Goal: Task Accomplishment & Management: Manage account settings

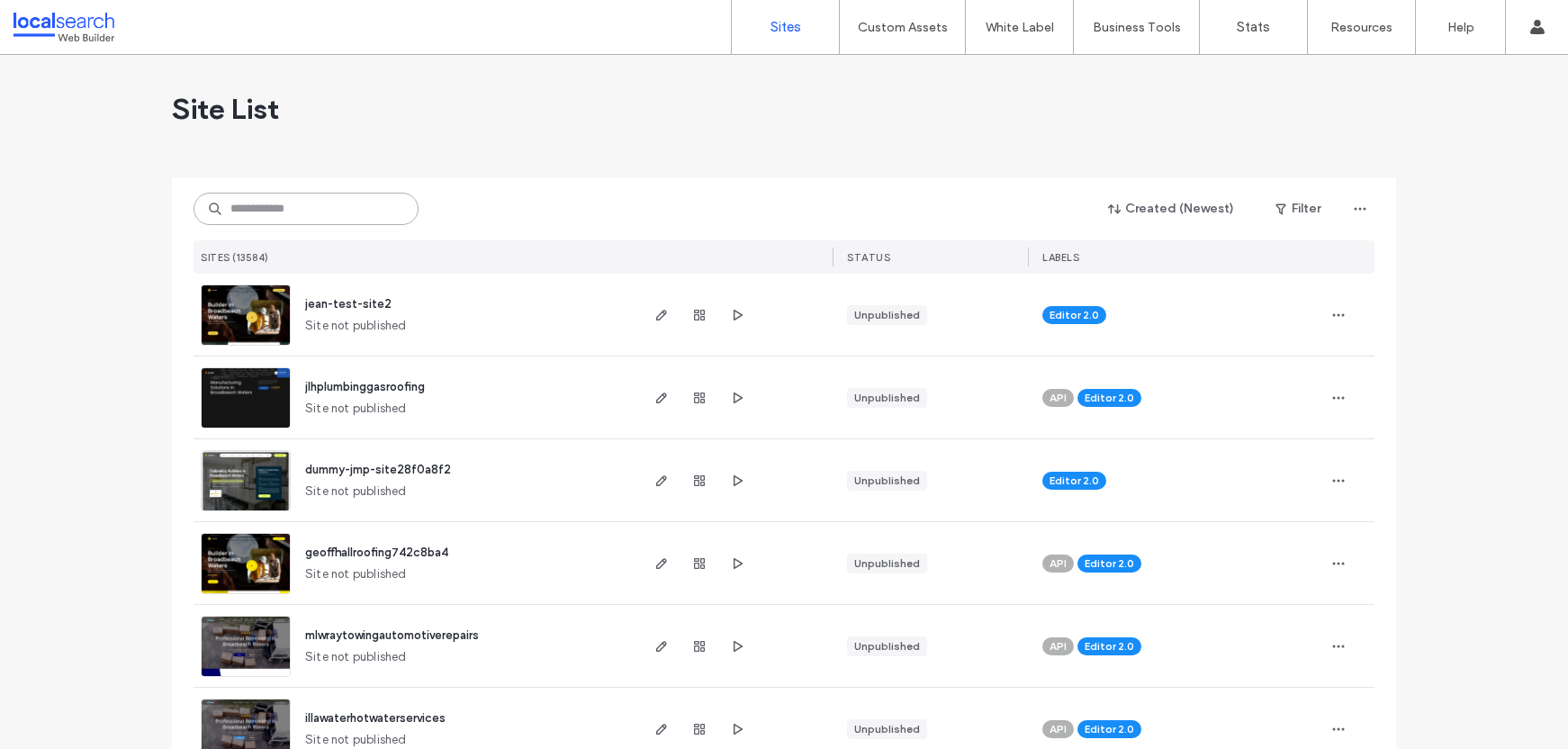
click at [307, 214] on input at bounding box center [305, 208] width 225 height 32
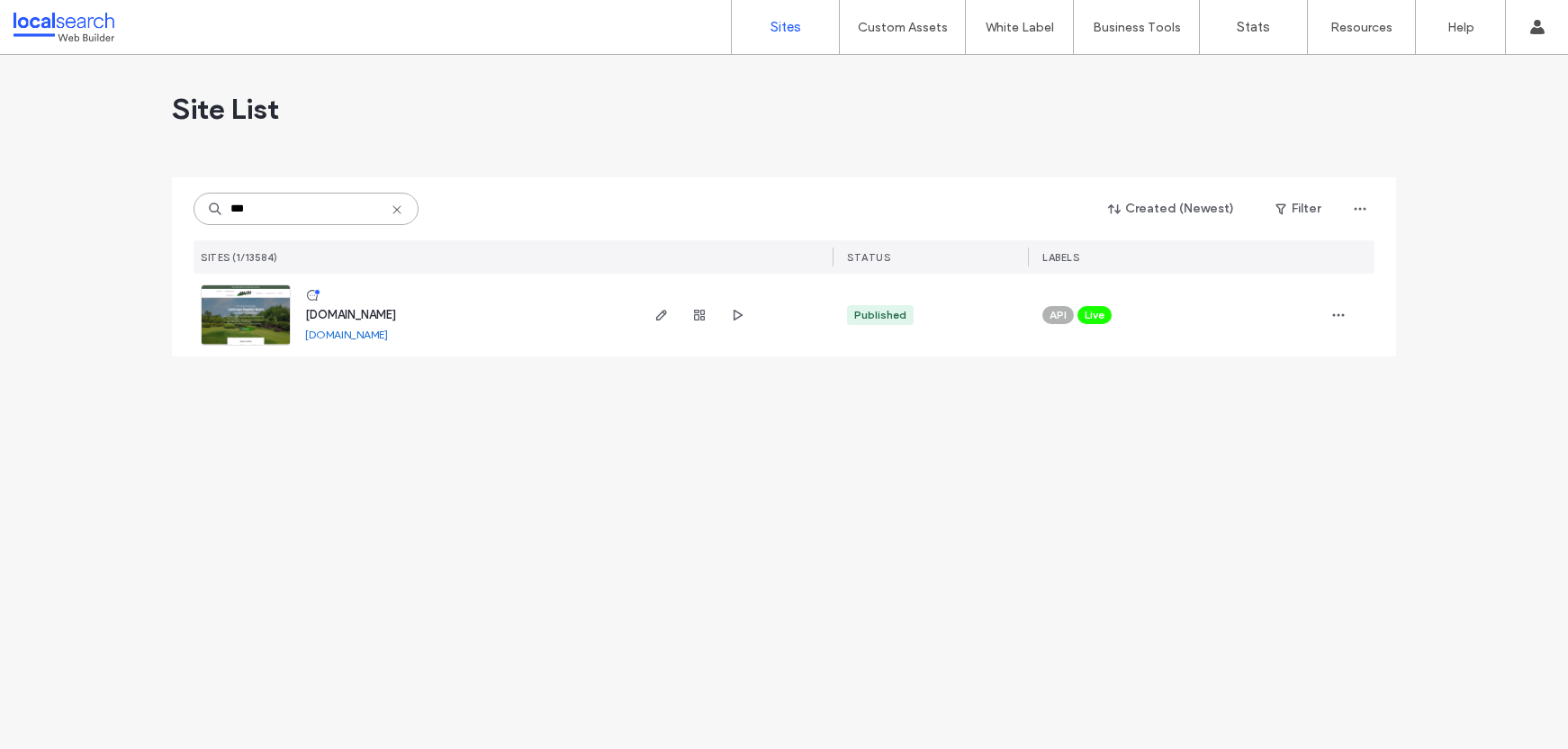
type input "***"
click at [364, 308] on span "[DOMAIN_NAME]" at bounding box center [350, 315] width 91 height 14
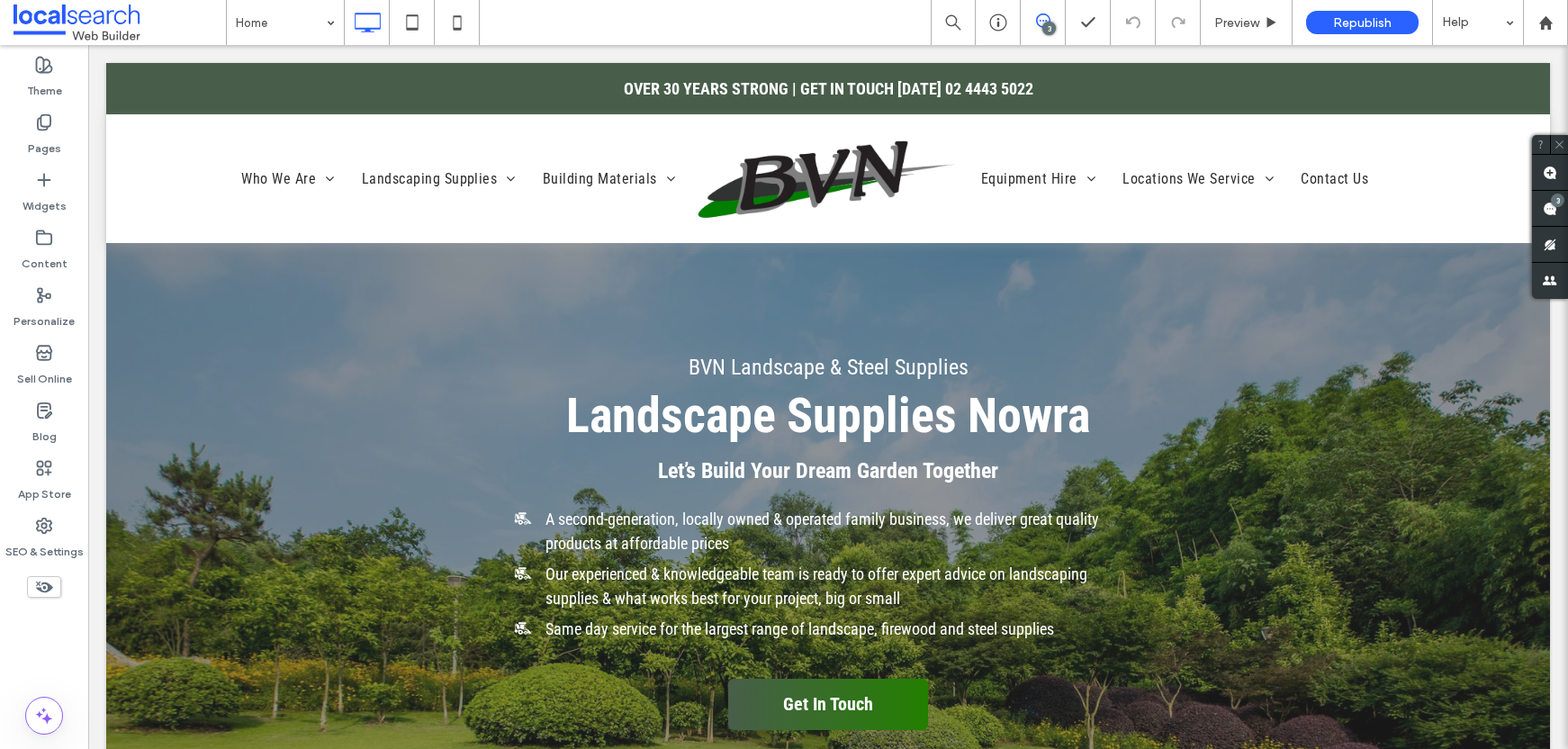
click at [1042, 26] on div "3" at bounding box center [1049, 28] width 14 height 14
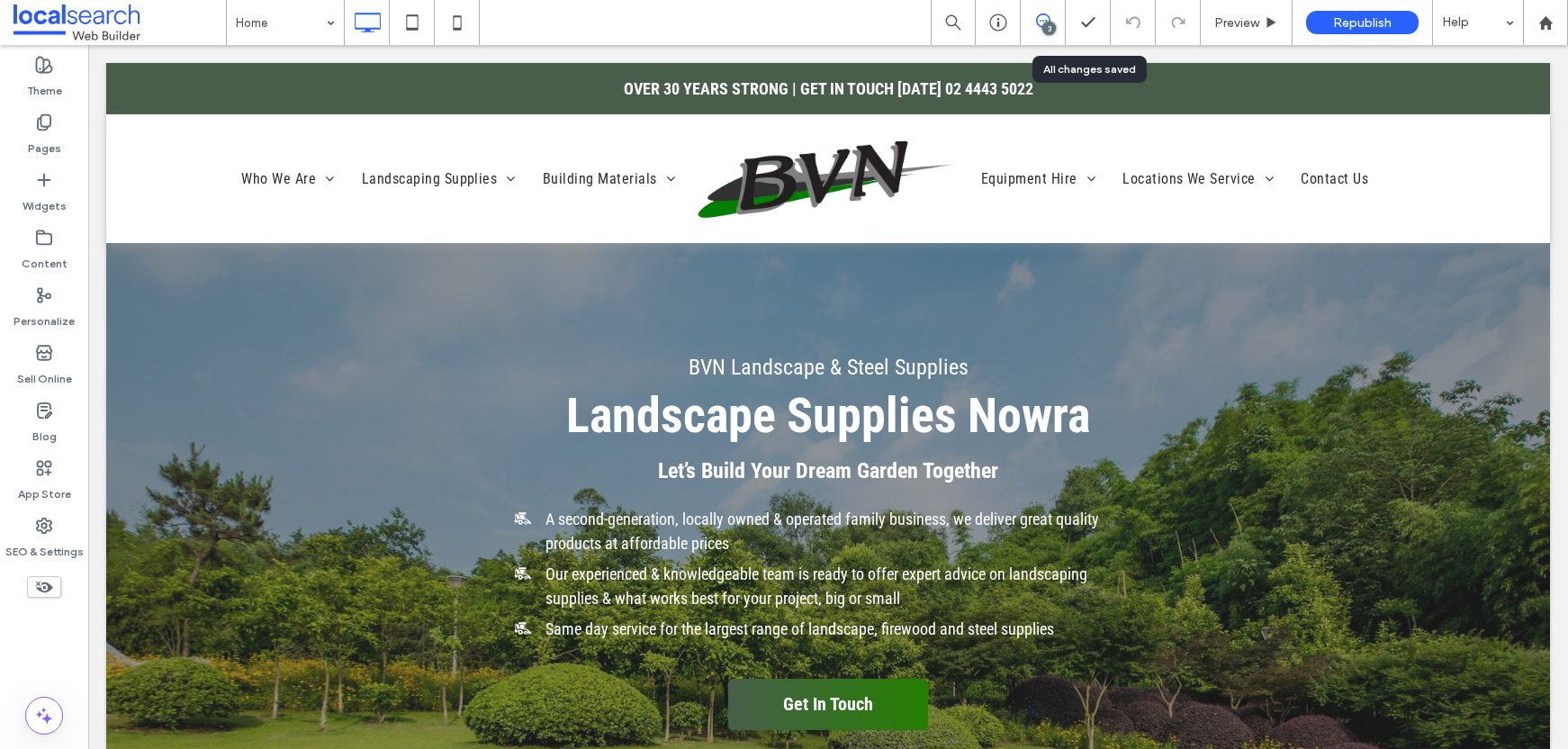
click at [1057, 14] on span at bounding box center [1042, 21] width 44 height 15
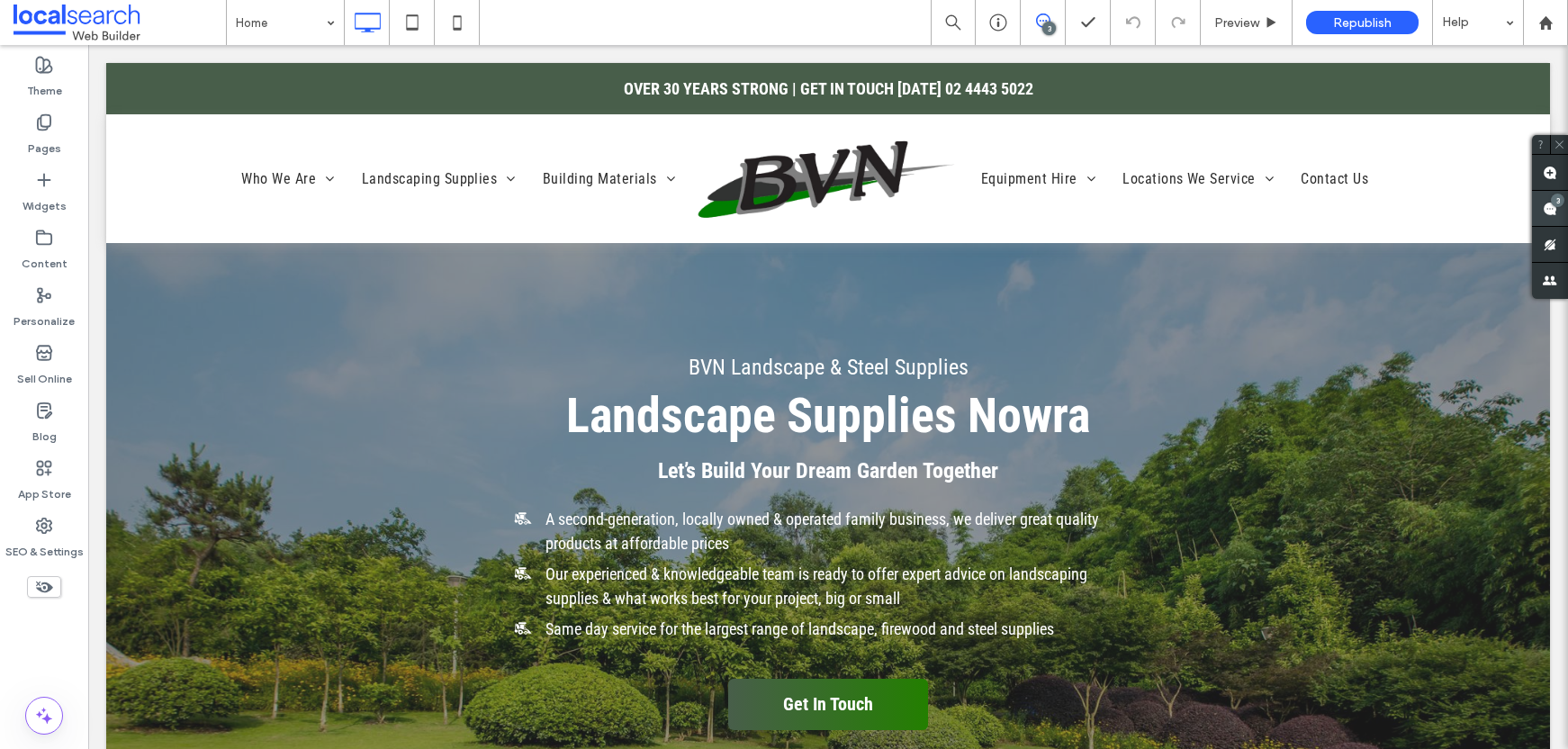
click at [1541, 208] on span at bounding box center [1549, 209] width 36 height 35
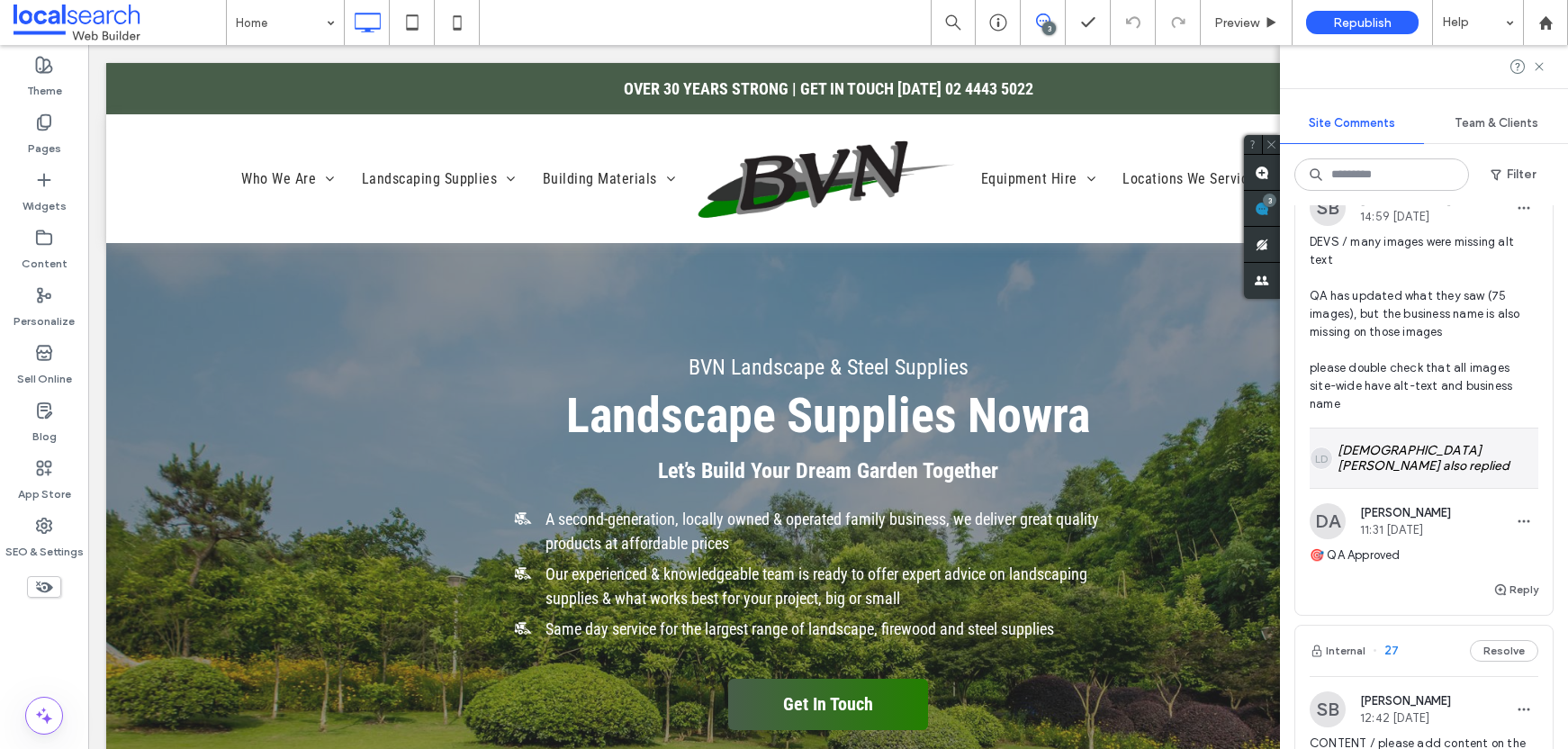
scroll to position [127, 0]
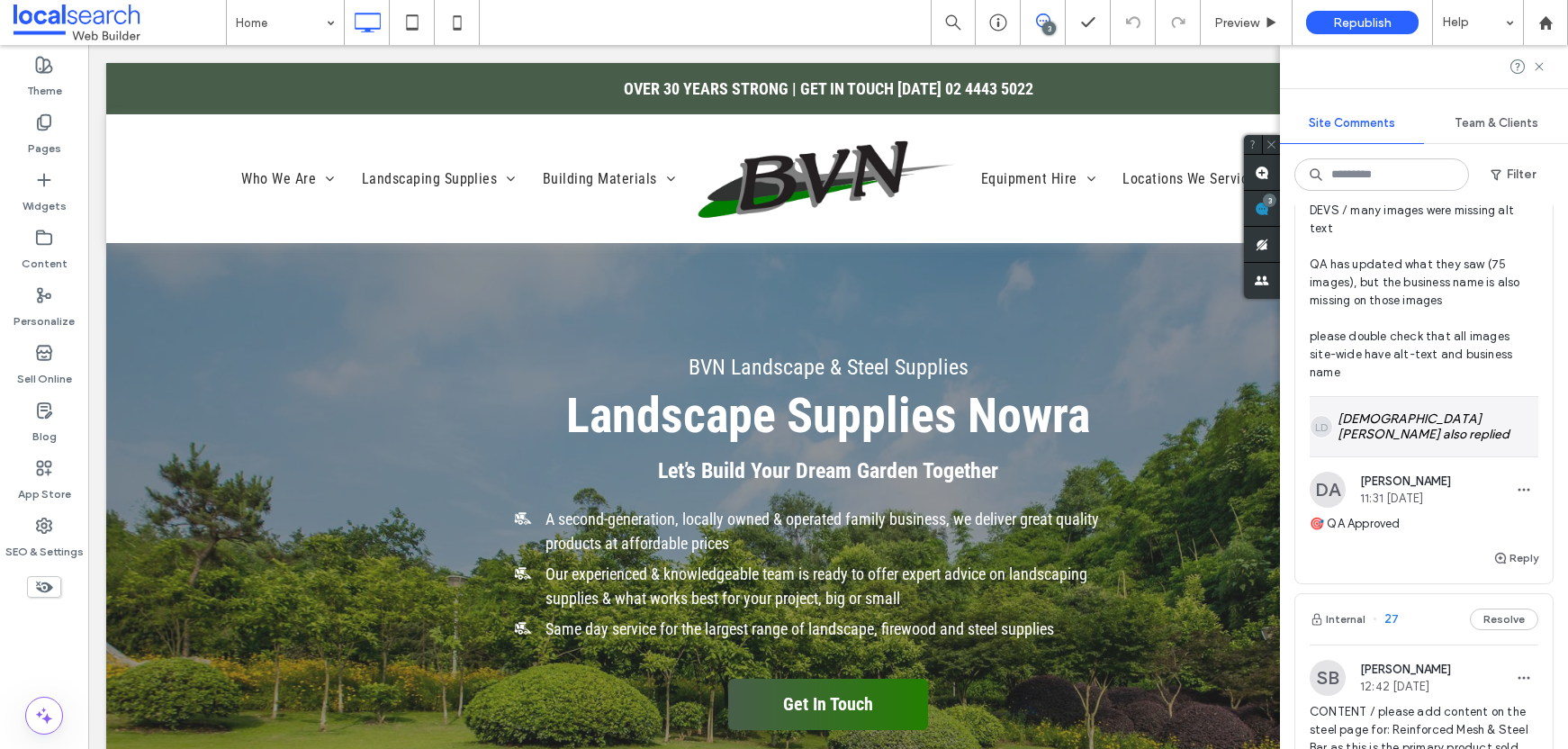
click at [1417, 442] on div "LD [DEMOGRAPHIC_DATA] [PERSON_NAME] also replied" at bounding box center [1424, 426] width 228 height 60
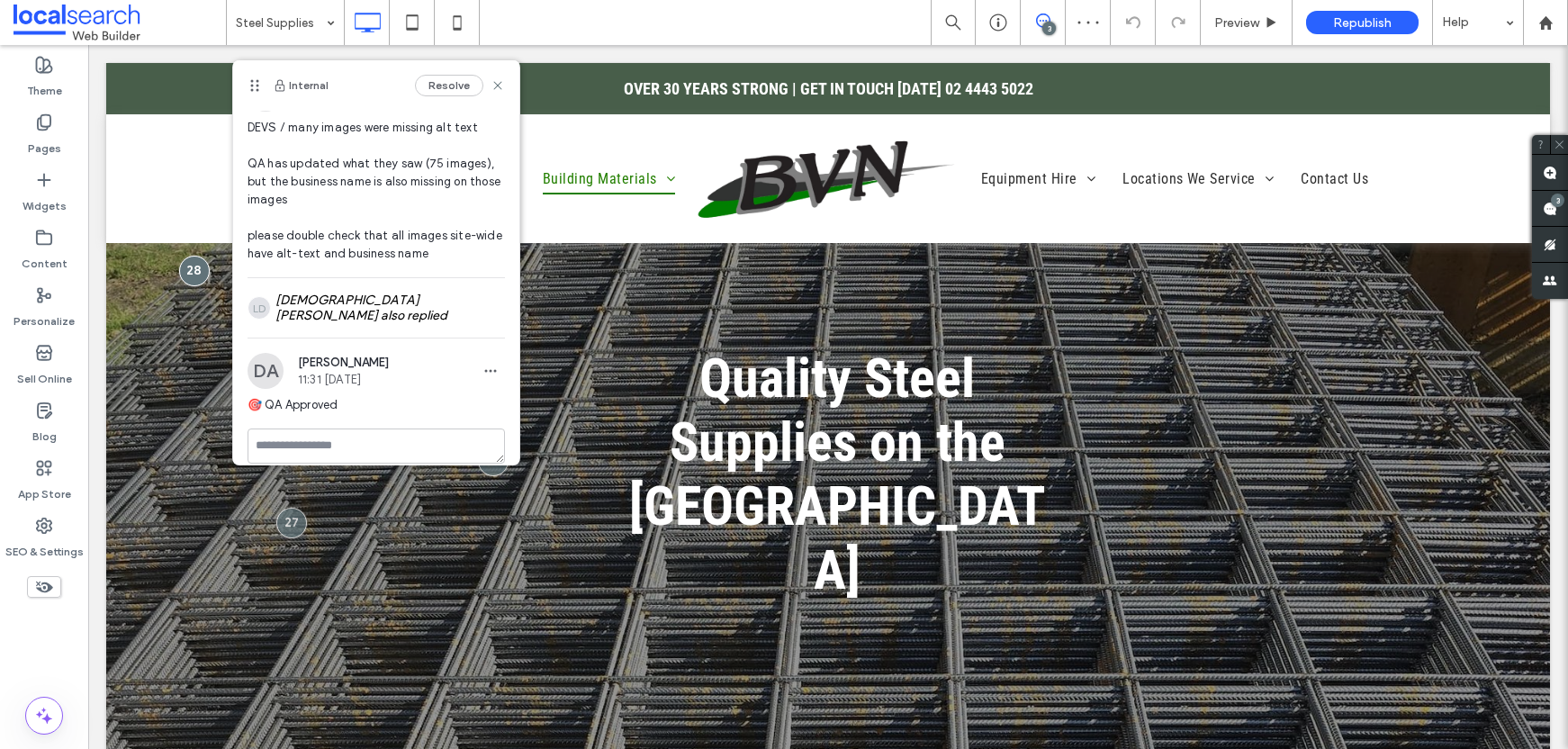
scroll to position [46, 0]
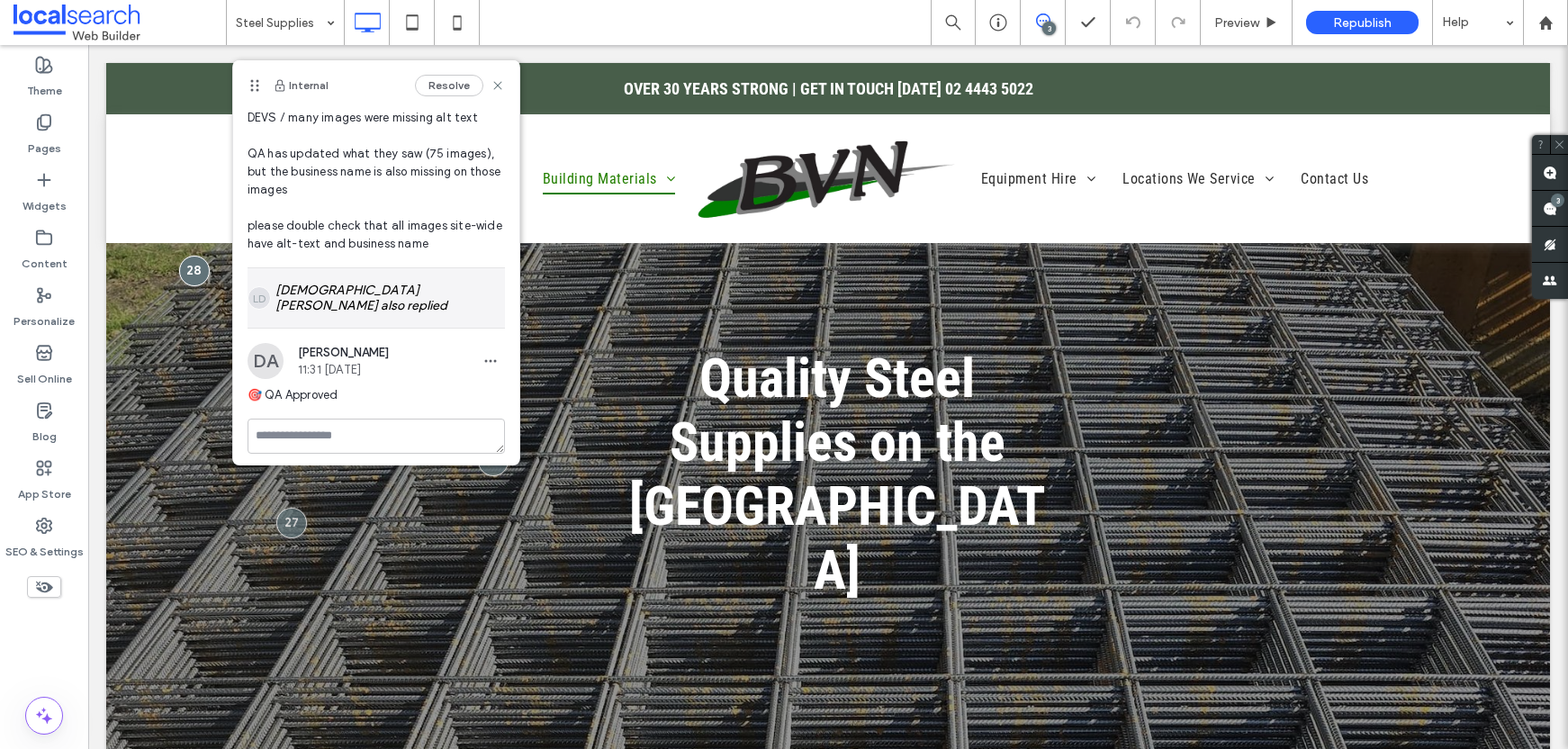
click at [396, 290] on div "LD [DEMOGRAPHIC_DATA] [PERSON_NAME] also replied" at bounding box center [376, 298] width 258 height 60
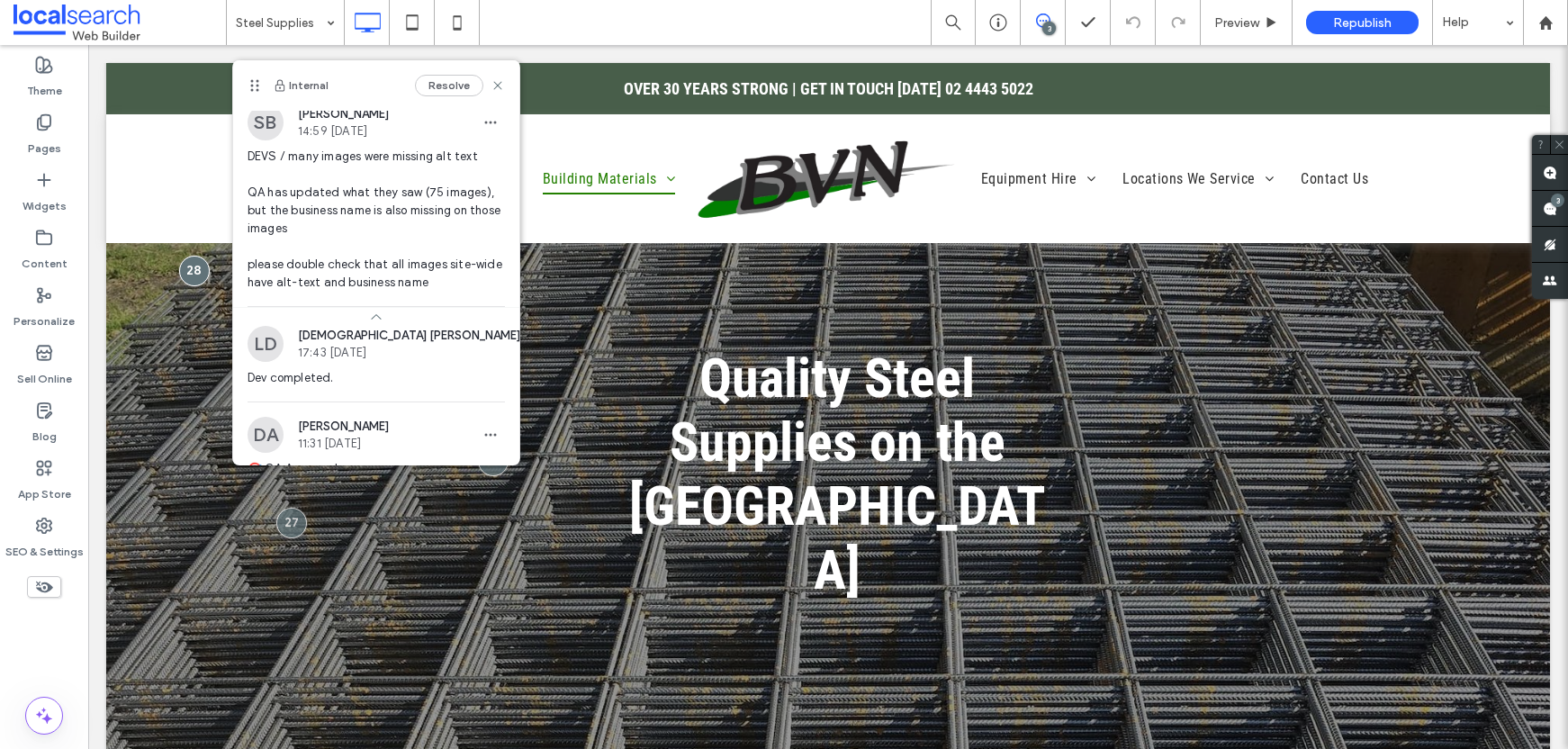
scroll to position [0, 0]
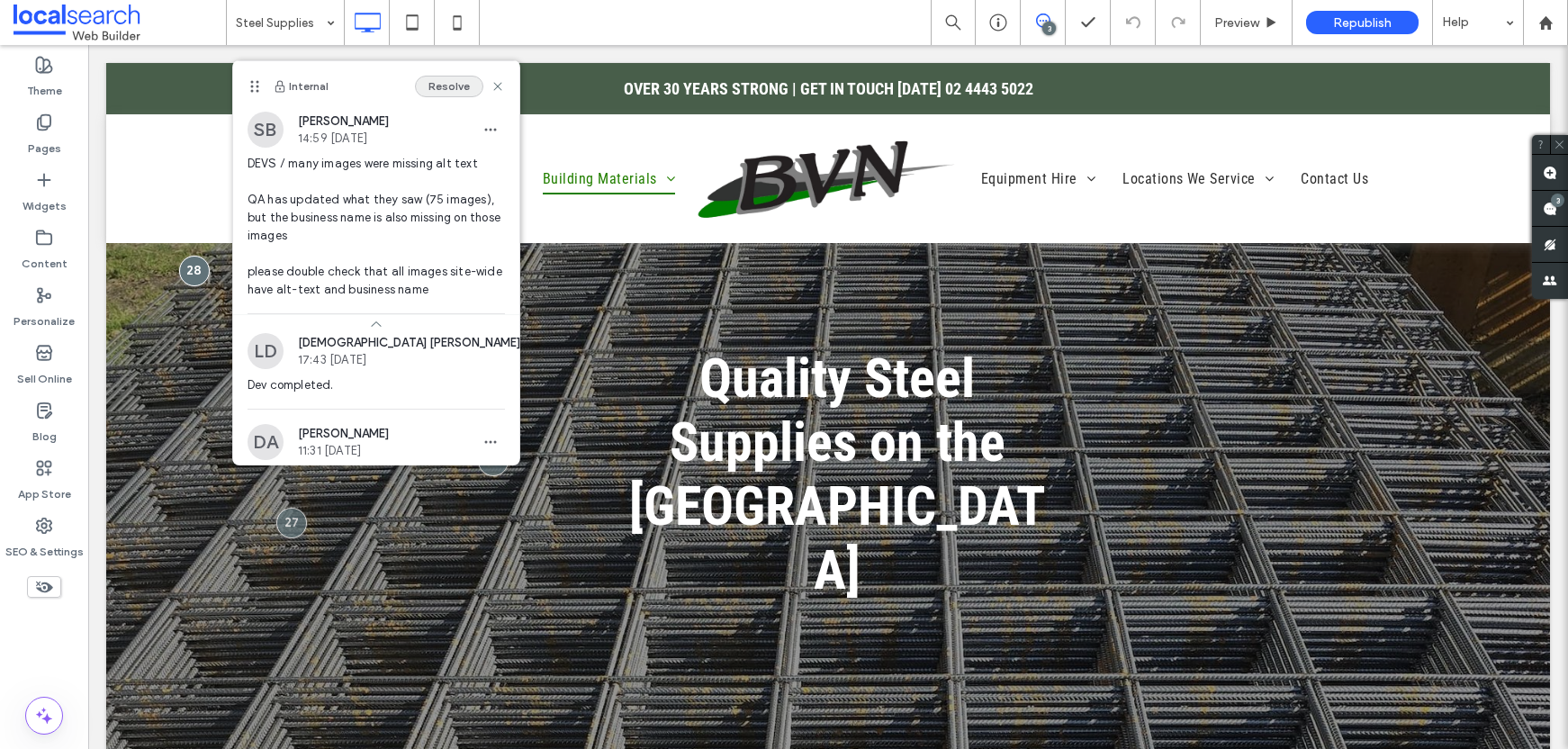
click at [435, 82] on button "Resolve" at bounding box center [449, 86] width 69 height 22
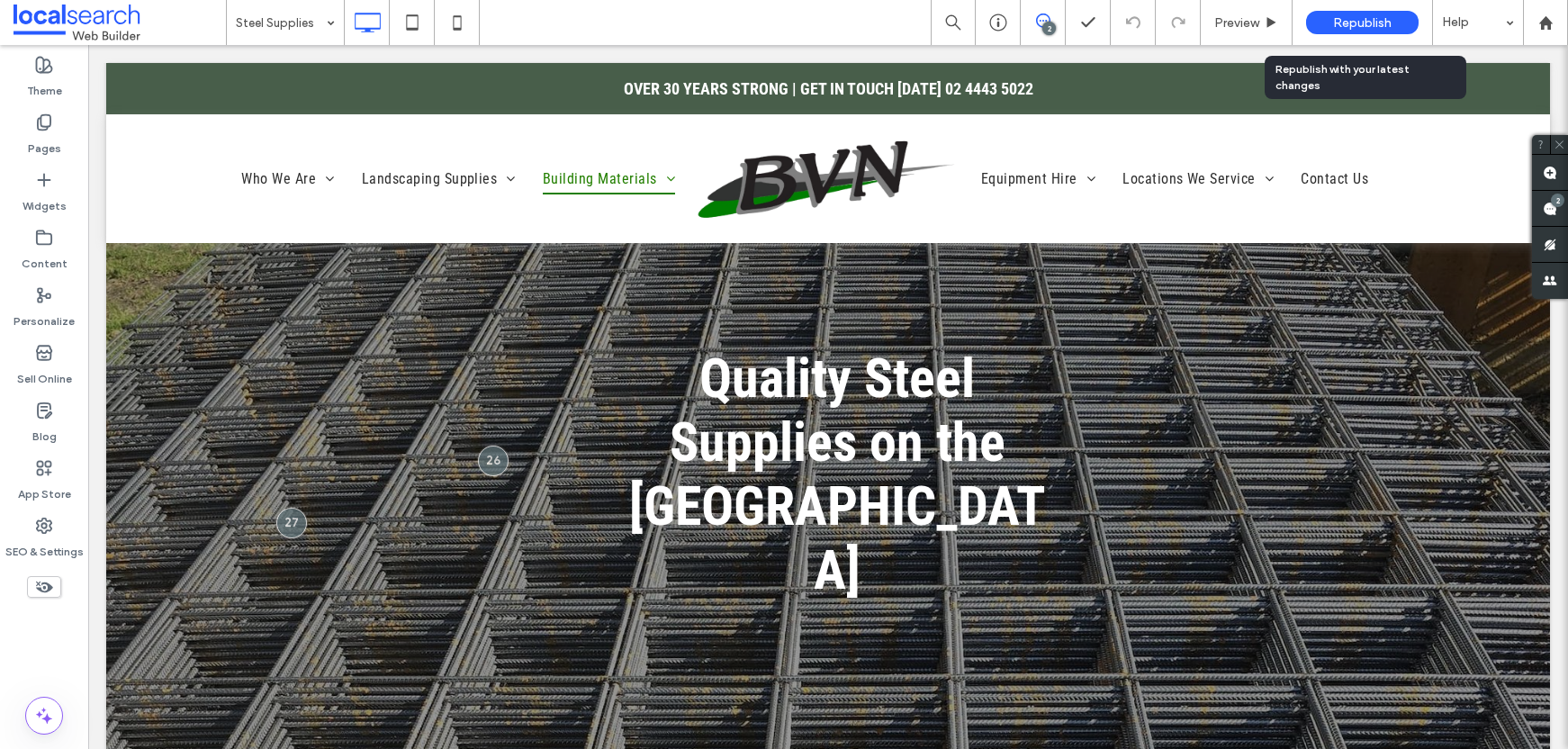
click at [1371, 17] on span "Republish" at bounding box center [1362, 24] width 59 height 16
